Goal: Check status: Check status

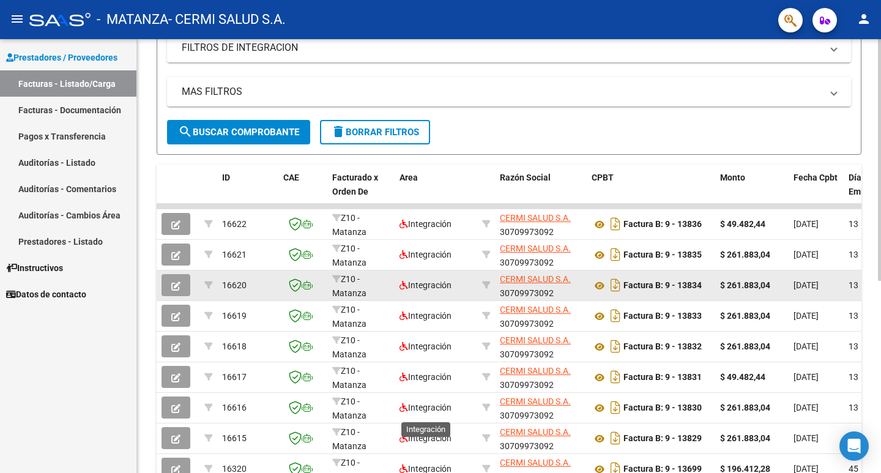
scroll to position [245, 0]
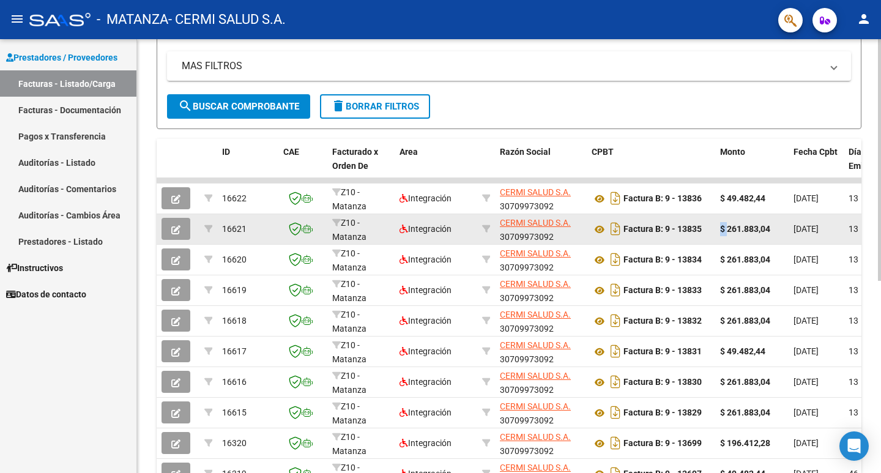
drag, startPoint x: 718, startPoint y: 234, endPoint x: 727, endPoint y: 239, distance: 10.4
click at [727, 239] on datatable-body-cell "$ 261.883,04" at bounding box center [751, 229] width 73 height 30
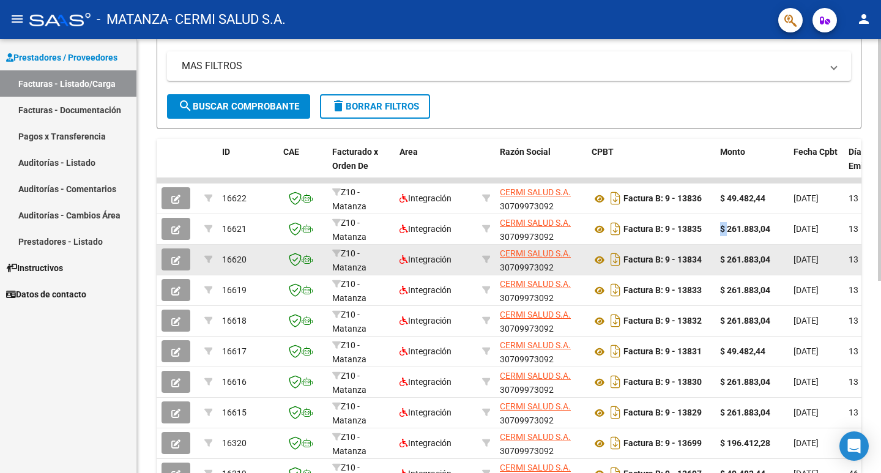
drag, startPoint x: 715, startPoint y: 259, endPoint x: 739, endPoint y: 252, distance: 24.2
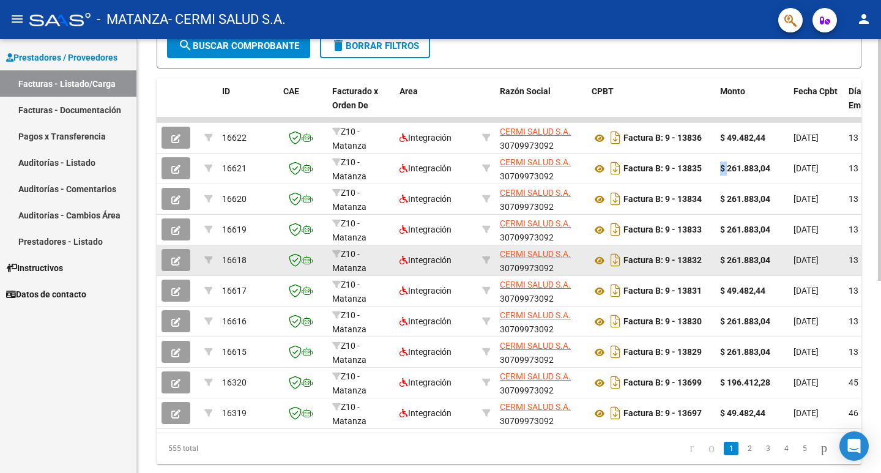
scroll to position [306, 0]
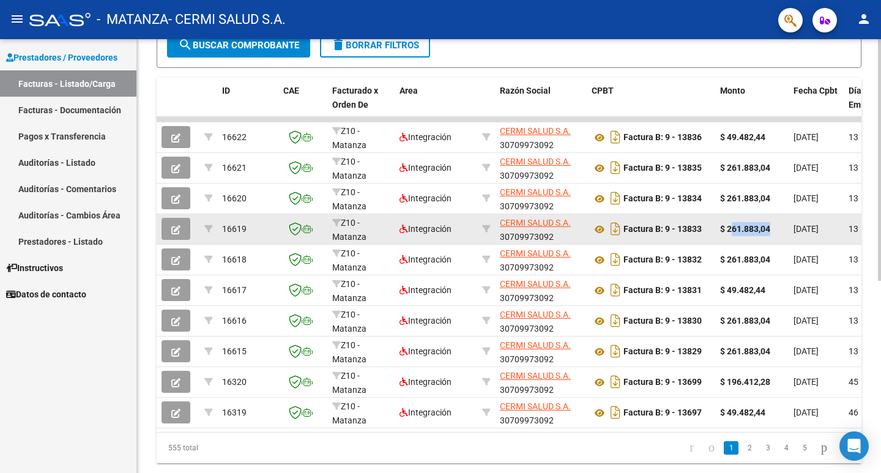
drag, startPoint x: 731, startPoint y: 235, endPoint x: 769, endPoint y: 231, distance: 38.2
click at [769, 231] on div "$ 261.883,04" at bounding box center [752, 229] width 64 height 14
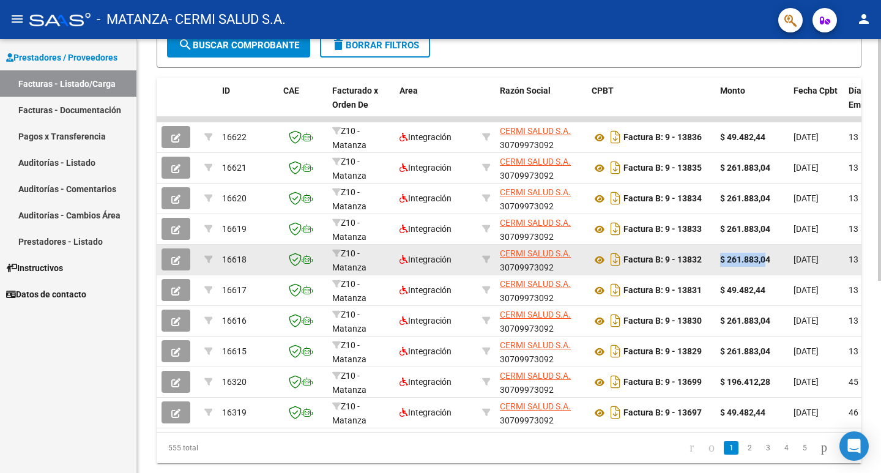
drag, startPoint x: 722, startPoint y: 265, endPoint x: 766, endPoint y: 258, distance: 44.7
click at [766, 257] on div "$ 261.883,04" at bounding box center [752, 260] width 64 height 14
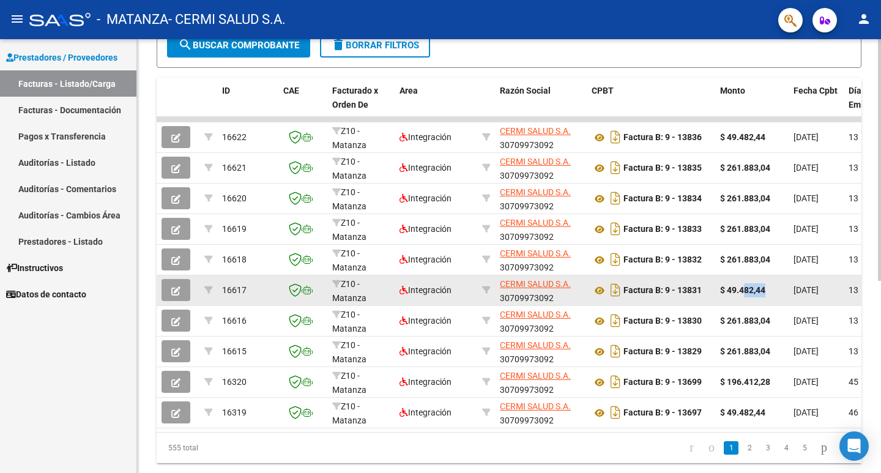
drag, startPoint x: 743, startPoint y: 275, endPoint x: 794, endPoint y: 283, distance: 52.1
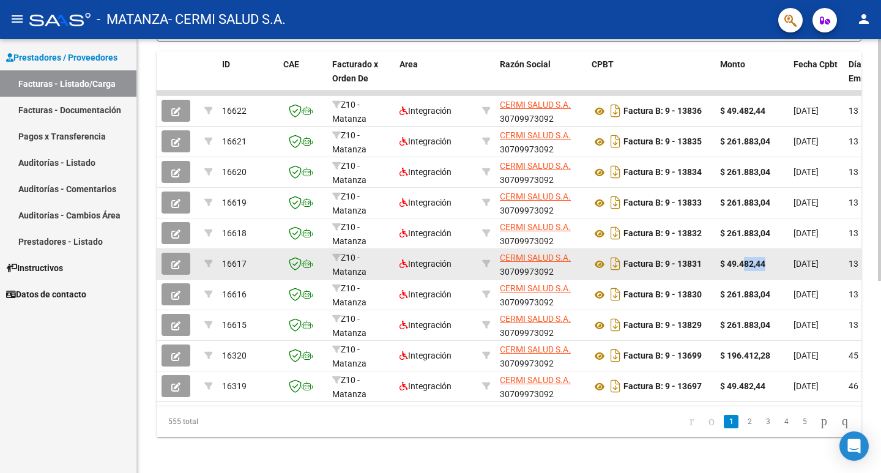
scroll to position [345, 0]
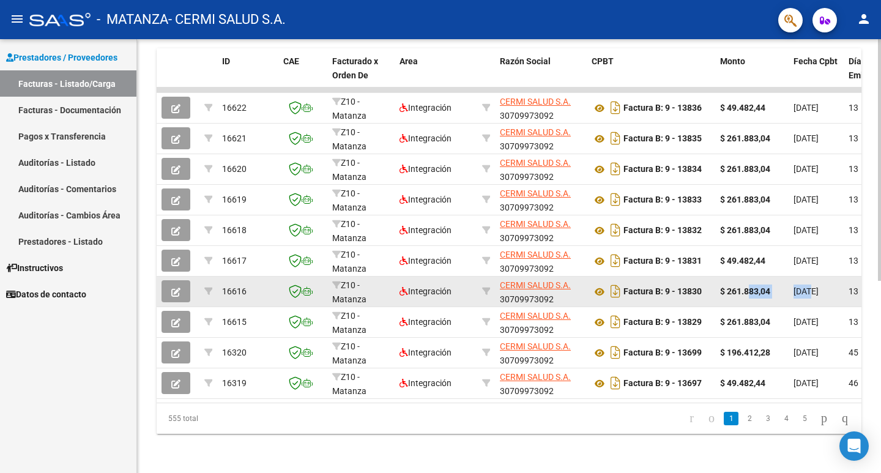
drag, startPoint x: 748, startPoint y: 272, endPoint x: 811, endPoint y: 282, distance: 63.8
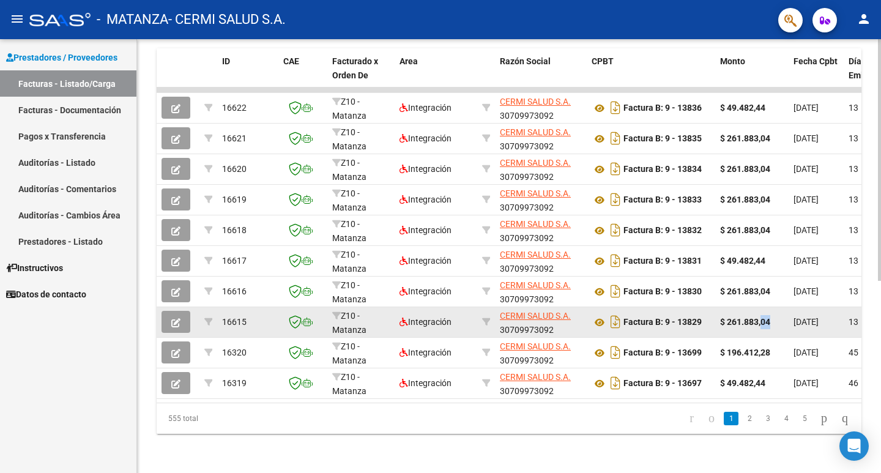
drag, startPoint x: 761, startPoint y: 303, endPoint x: 778, endPoint y: 307, distance: 16.9
click at [778, 307] on datatable-body-cell "$ 261.883,04" at bounding box center [751, 322] width 73 height 30
